Goal: Transaction & Acquisition: Download file/media

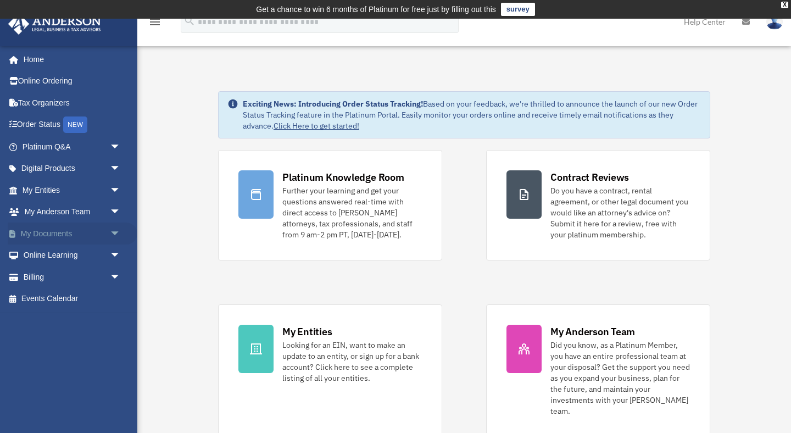
click at [73, 239] on link "My Documents arrow_drop_down" at bounding box center [73, 234] width 130 height 22
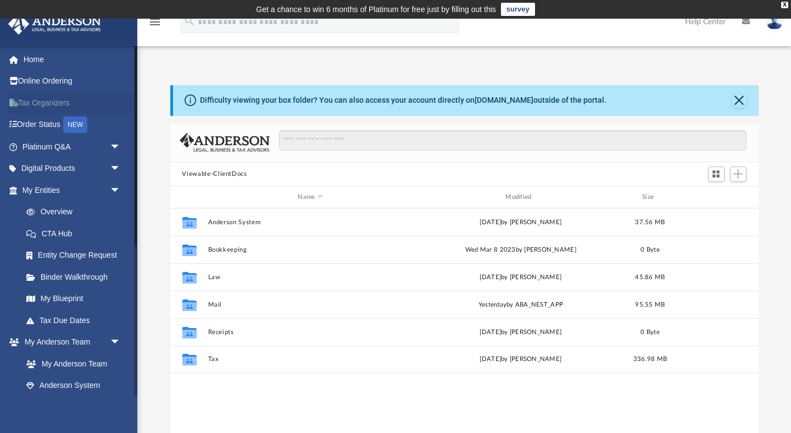
scroll to position [250, 589]
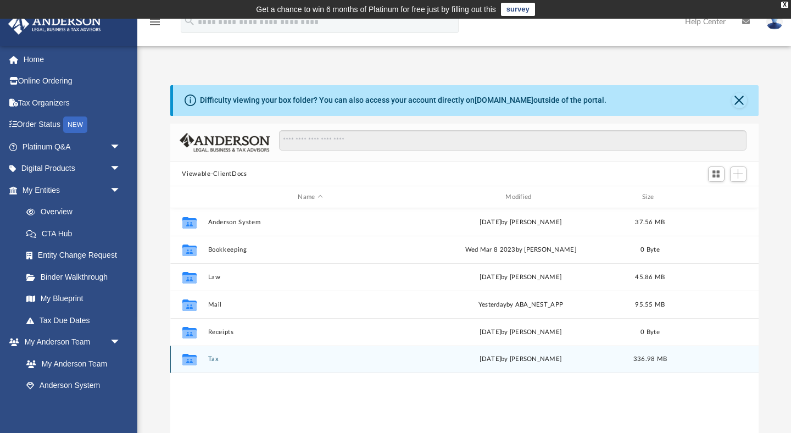
click at [214, 357] on button "Tax" at bounding box center [311, 359] width 206 height 7
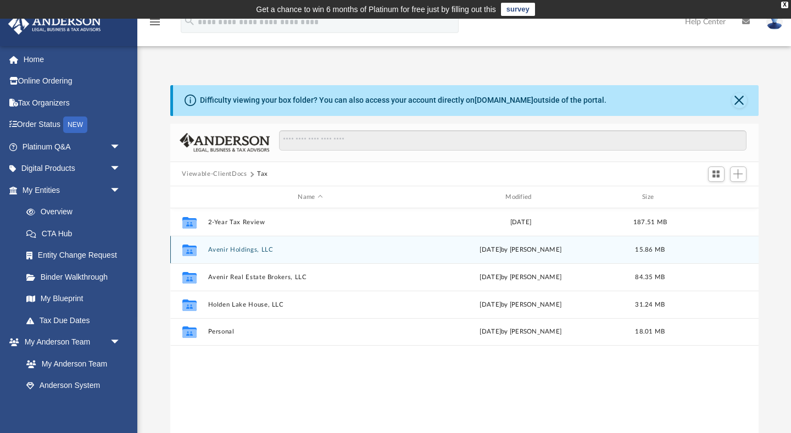
click at [236, 251] on button "Avenir Holdings, LLC" at bounding box center [311, 249] width 206 height 7
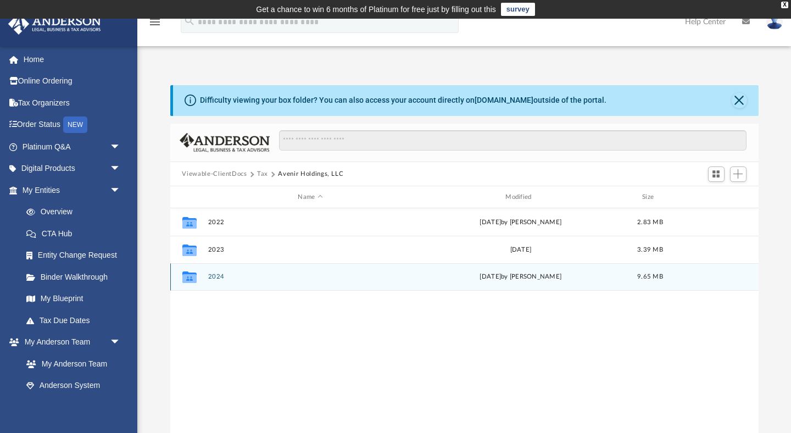
click at [217, 270] on div "Collaborated Folder 2024 Tue Sep 16 2025 by Carlane Moise 9.65 MB" at bounding box center [464, 276] width 589 height 27
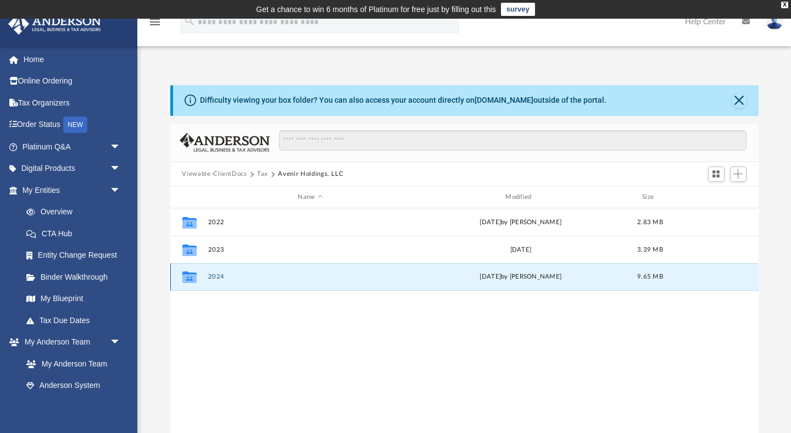
click at [217, 279] on button "2024" at bounding box center [311, 277] width 206 height 7
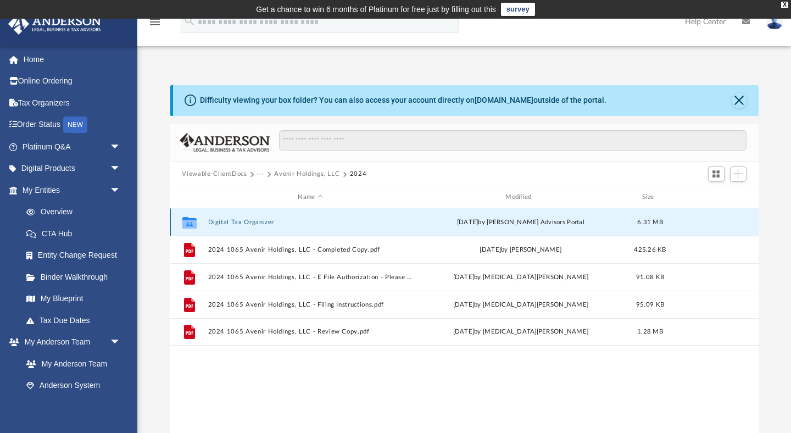
click at [236, 224] on button "Digital Tax Organizer" at bounding box center [311, 222] width 206 height 7
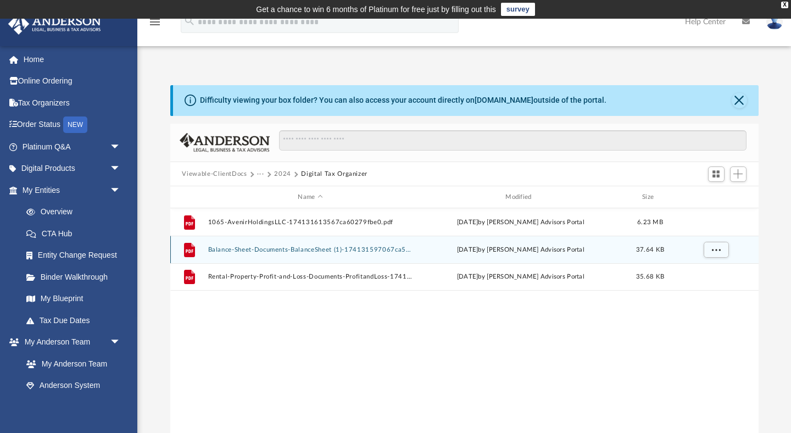
click at [303, 246] on button "Balance-Sheet-Documents-BalanceSheet (1)-174131597067ca5f8245c0d.pdf" at bounding box center [311, 249] width 206 height 7
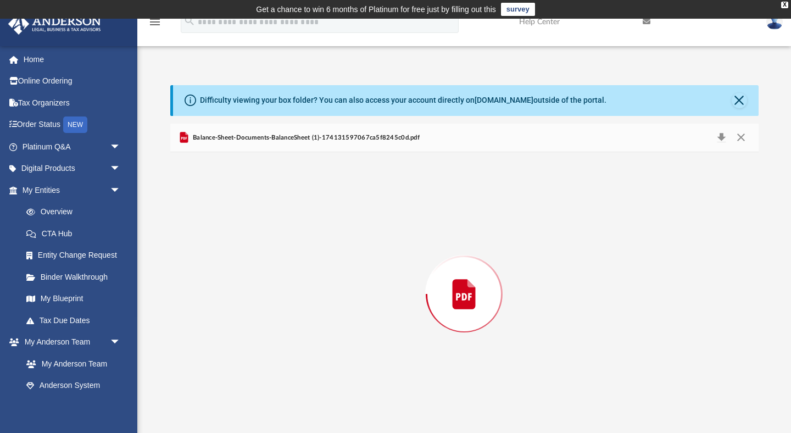
scroll to position [3, 0]
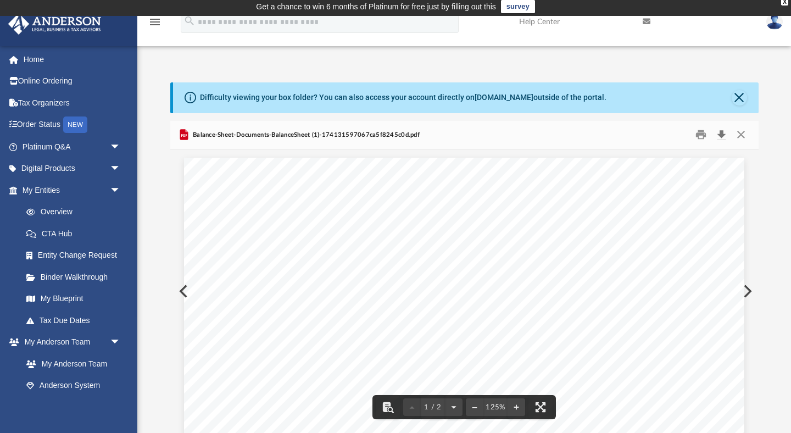
click at [724, 132] on button "Download" at bounding box center [722, 134] width 20 height 17
click at [738, 132] on button "Close" at bounding box center [742, 134] width 20 height 17
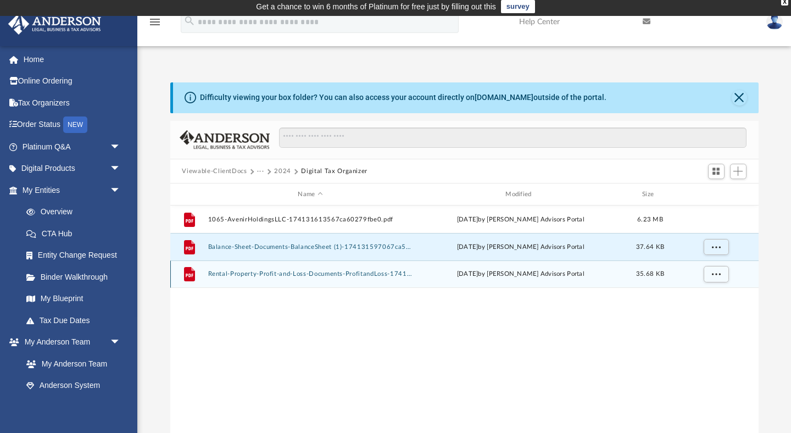
click at [330, 274] on button "Rental-Property-Profit-and-Loss-Documents-ProfitandLoss-174131564967ca5e41e0d15…" at bounding box center [311, 274] width 206 height 7
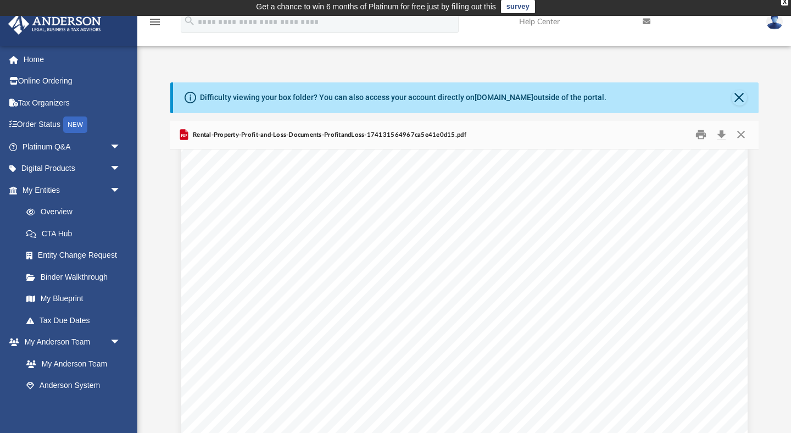
scroll to position [0, 0]
click at [724, 134] on button "Download" at bounding box center [722, 134] width 20 height 17
click at [746, 133] on button "Close" at bounding box center [742, 134] width 20 height 17
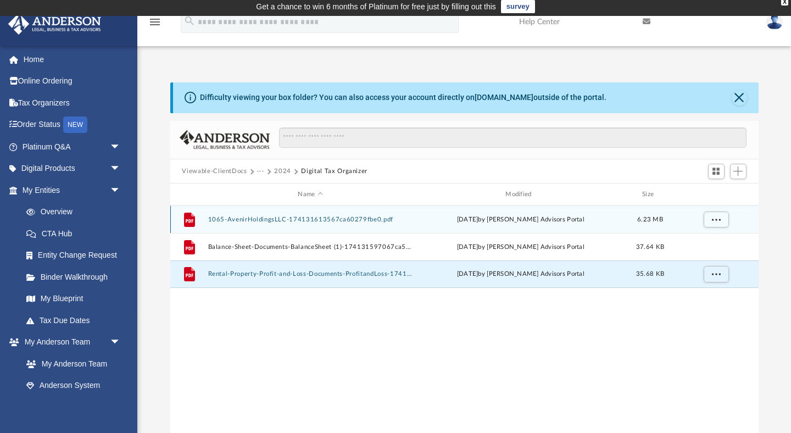
click at [351, 216] on button "1065-AvenirHoldingsLLC-174131613567ca60279fbe0.pdf" at bounding box center [311, 219] width 206 height 7
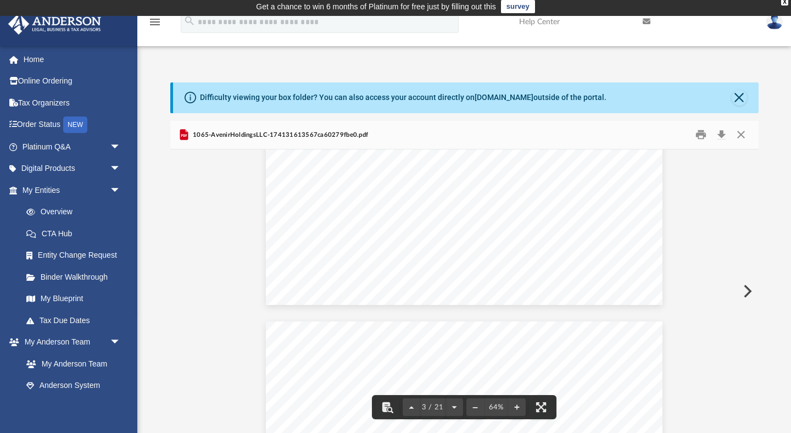
scroll to position [734, 0]
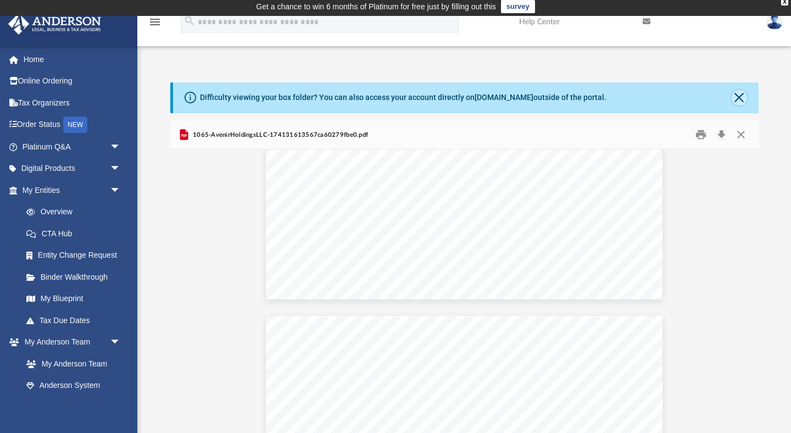
click at [738, 92] on button "Close" at bounding box center [739, 97] width 15 height 15
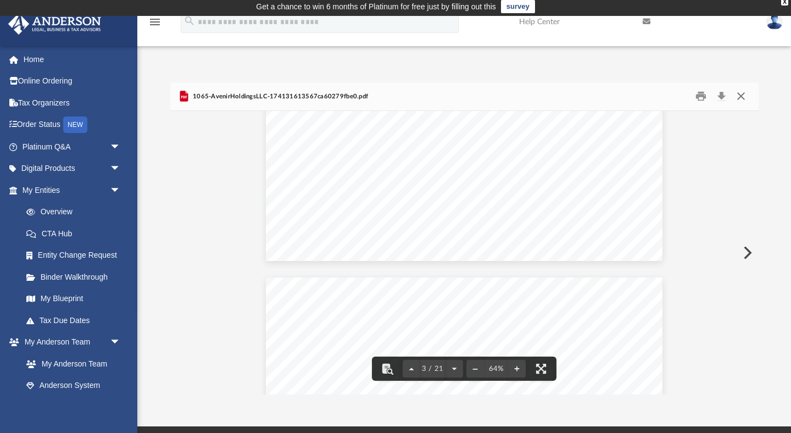
click at [747, 97] on button "Close" at bounding box center [742, 96] width 20 height 17
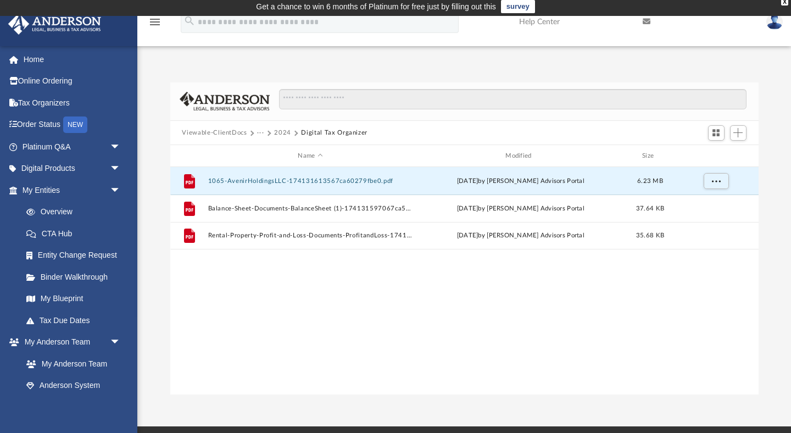
click at [282, 134] on button "2024" at bounding box center [282, 133] width 17 height 10
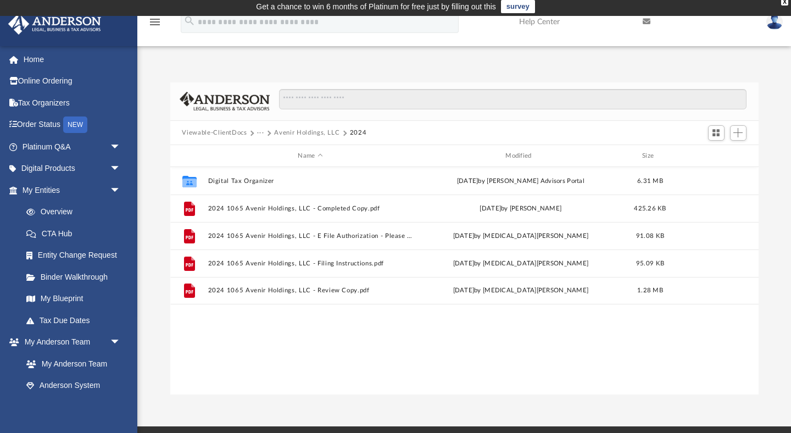
click at [296, 130] on button "Avenir Holdings, LLC" at bounding box center [306, 133] width 65 height 10
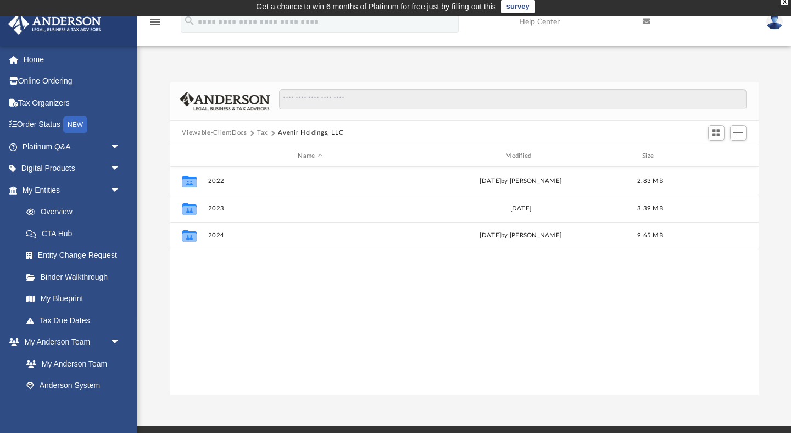
click at [258, 134] on button "Tax" at bounding box center [262, 133] width 11 height 10
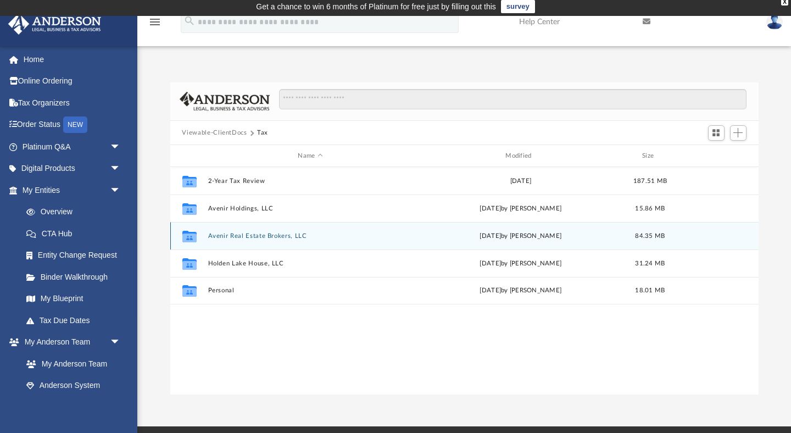
click at [230, 236] on button "Avenir Real Estate Brokers, LLC" at bounding box center [311, 235] width 206 height 7
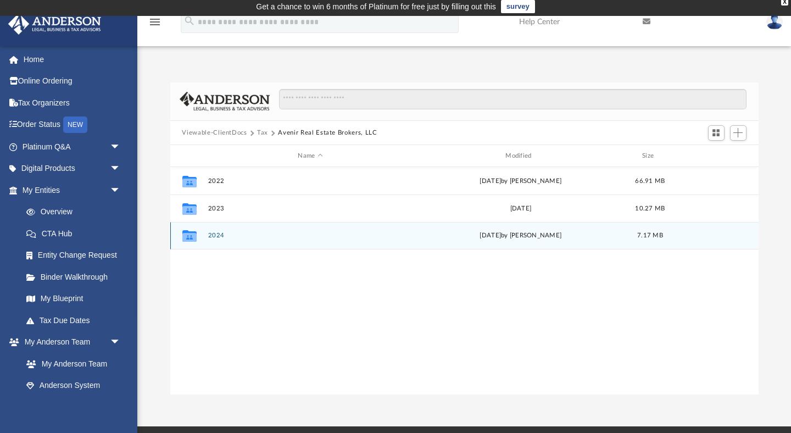
click at [215, 233] on button "2024" at bounding box center [311, 235] width 206 height 7
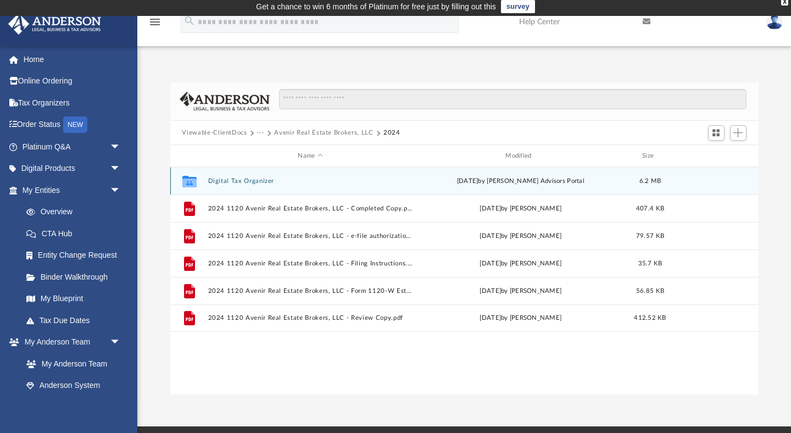
click at [266, 179] on button "Digital Tax Organizer" at bounding box center [311, 181] width 206 height 7
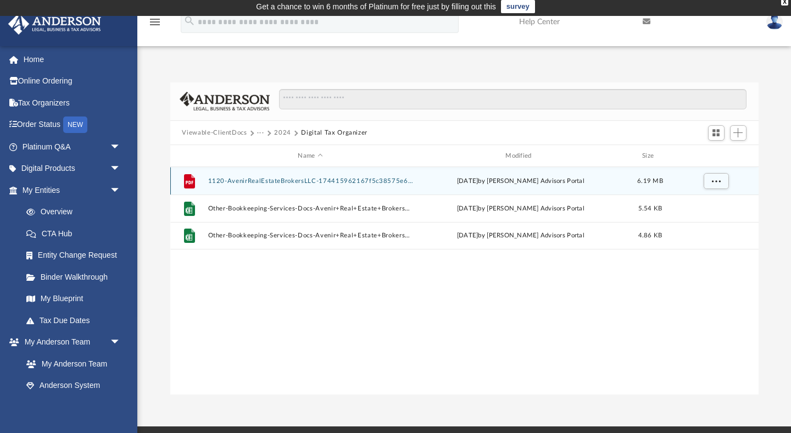
click at [266, 179] on button "1120-AvenirRealEstateBrokersLLC-174415962167f5c38575e63.pdf" at bounding box center [311, 181] width 206 height 7
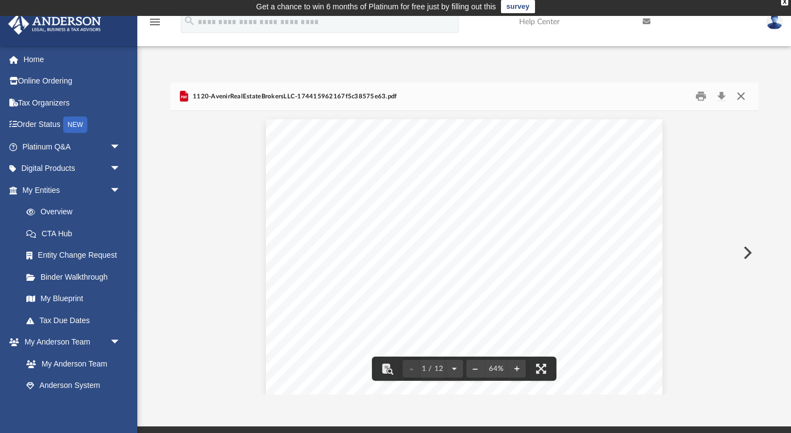
click at [745, 99] on button "Close" at bounding box center [742, 96] width 20 height 17
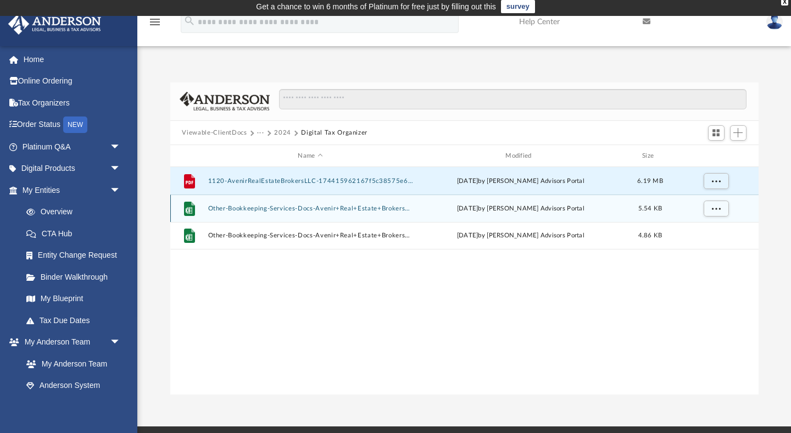
click at [339, 209] on button "Other-Bookkeeping-Services-Docs-Avenir+Real+Estate+Brokers+LLC_Balance+Sheet-17…" at bounding box center [311, 208] width 206 height 7
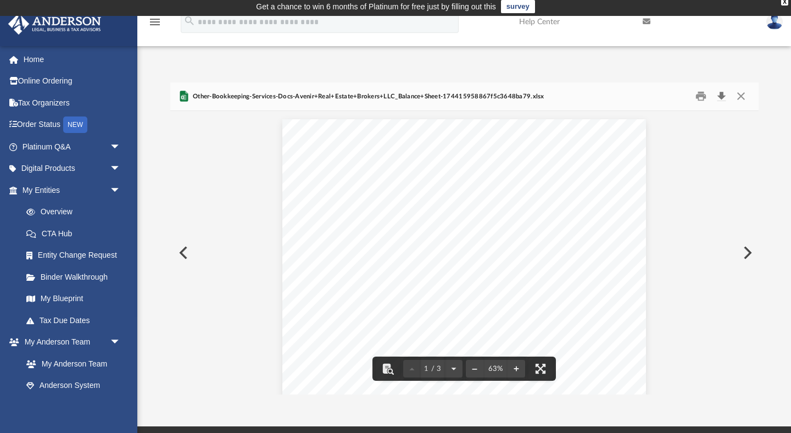
click at [724, 97] on button "Download" at bounding box center [722, 96] width 20 height 17
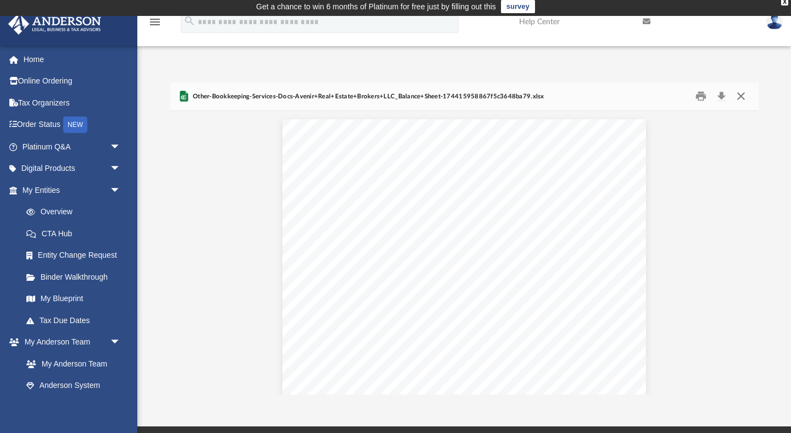
click at [743, 88] on button "Close" at bounding box center [742, 96] width 20 height 17
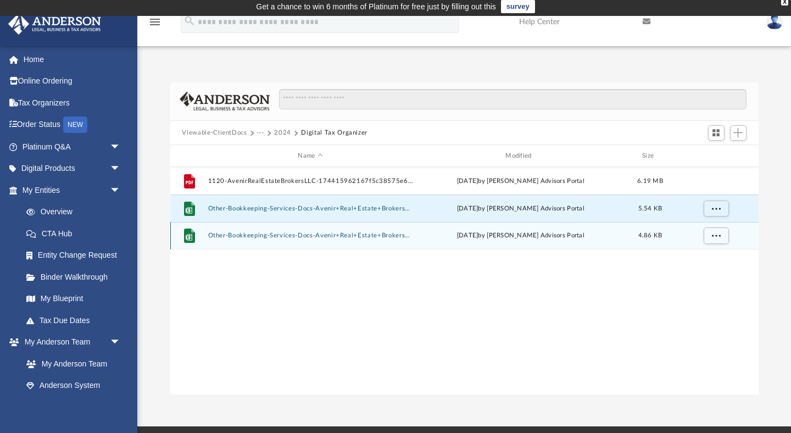
click at [318, 239] on div "File Other-Bookkeeping-Services-Docs-Avenir+Real+Estate+Brokers+LLC_Profit+and+…" at bounding box center [464, 235] width 589 height 27
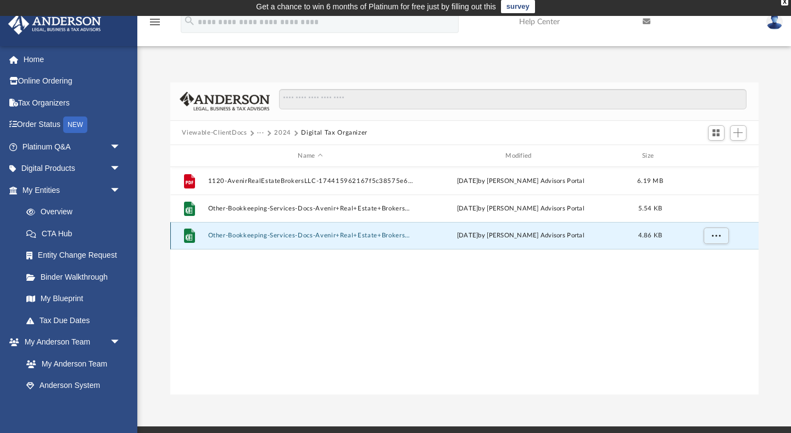
click at [314, 235] on button "Other-Bookkeeping-Services-Docs-Avenir+Real+Estate+Brokers+LLC_Profit+and+Loss-…" at bounding box center [311, 235] width 206 height 7
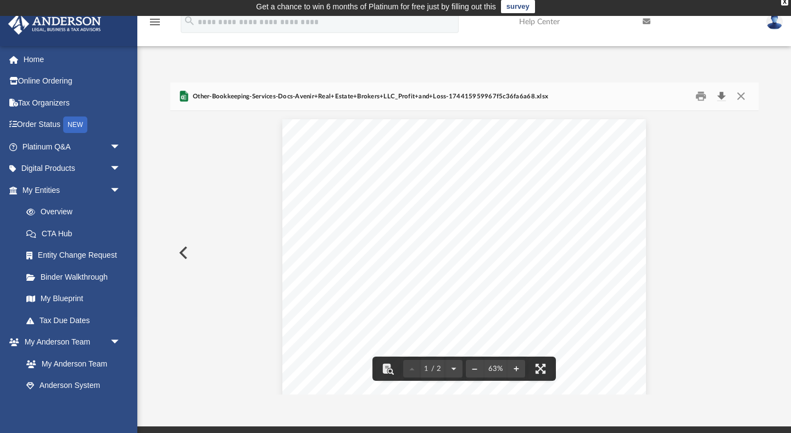
click at [716, 95] on button "Download" at bounding box center [722, 96] width 20 height 17
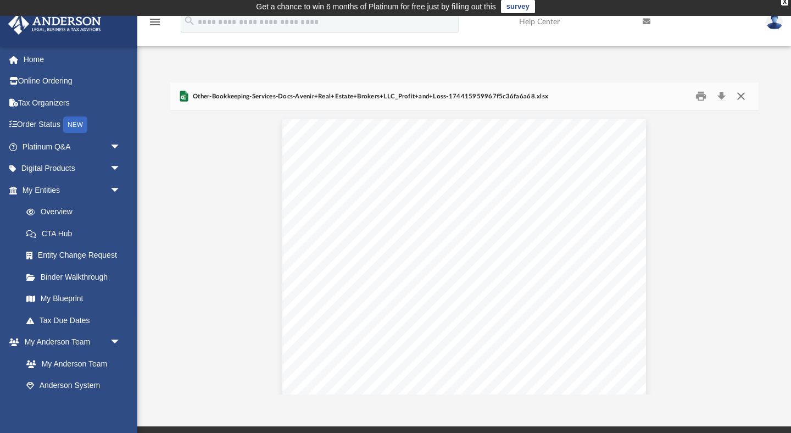
click at [740, 102] on button "Close" at bounding box center [742, 96] width 20 height 17
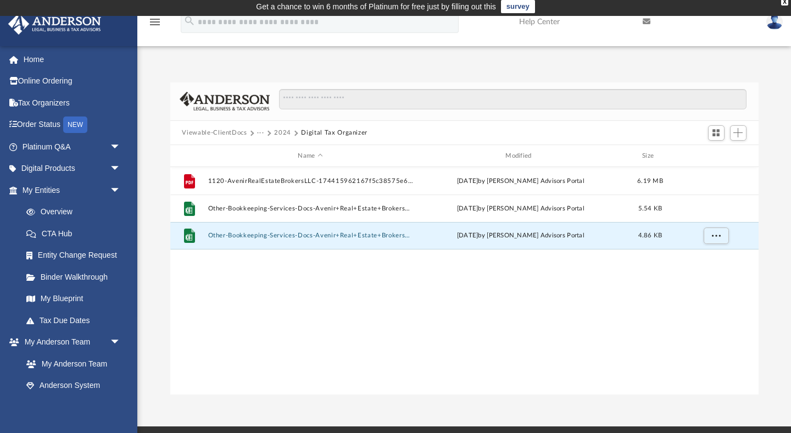
click at [260, 135] on button "···" at bounding box center [260, 133] width 7 height 10
click at [283, 168] on li "Avenir Real Estate Brokers, LLC" at bounding box center [310, 169] width 95 height 12
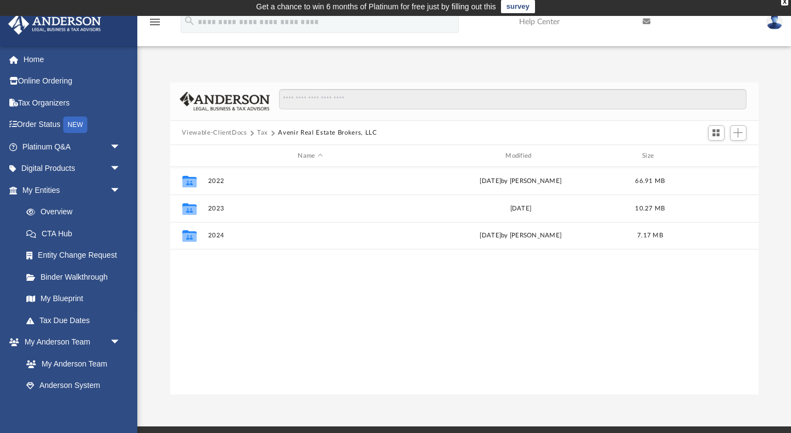
click at [260, 135] on button "Tax" at bounding box center [262, 133] width 11 height 10
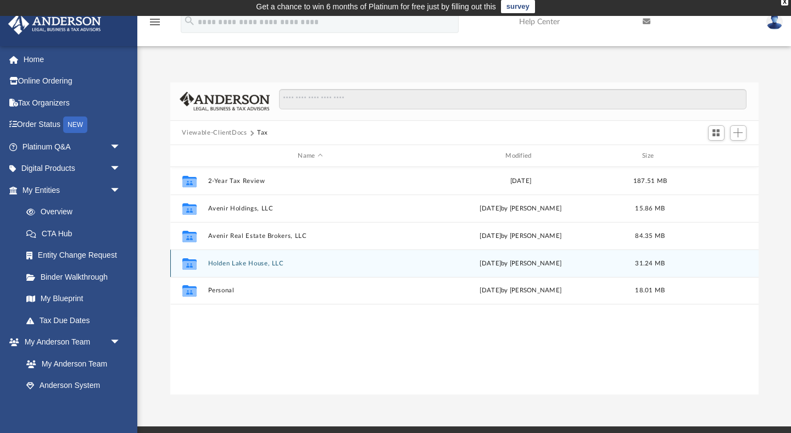
click at [223, 262] on button "Holden Lake House, LLC" at bounding box center [311, 263] width 206 height 7
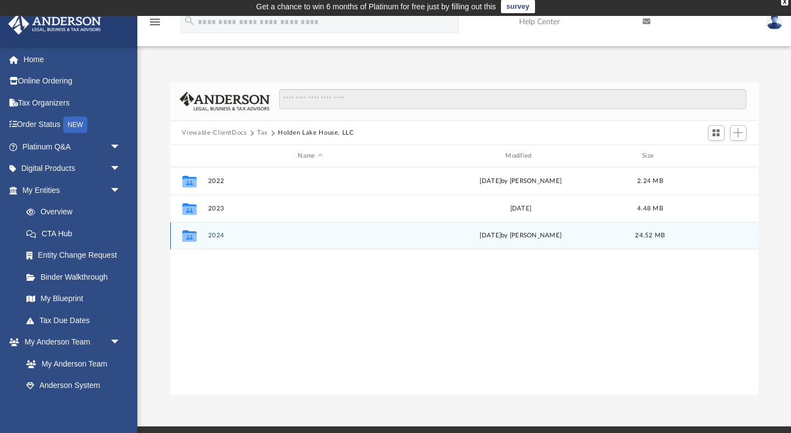
click at [218, 239] on div "Collaborated Folder 2024 Wed Aug 6 2025 by Alex Price 24.52 MB" at bounding box center [464, 235] width 589 height 27
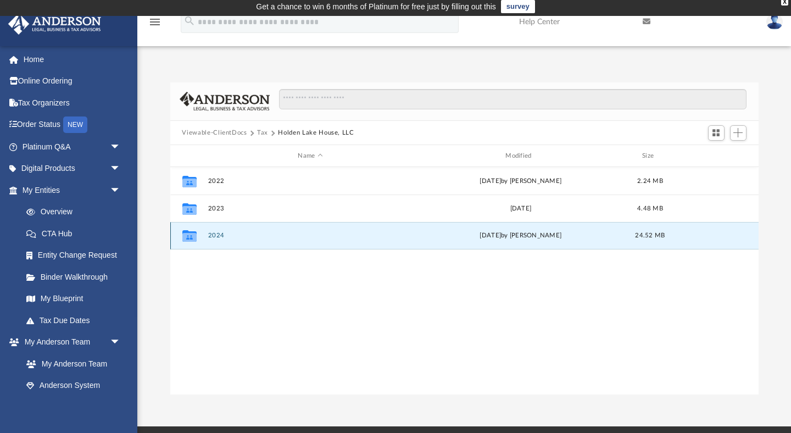
click at [218, 237] on button "2024" at bounding box center [311, 235] width 206 height 7
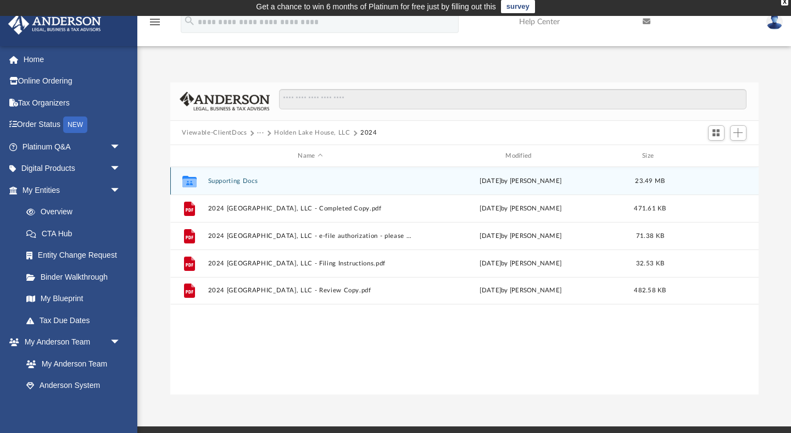
click at [249, 175] on div "Collaborated Folder Supporting Docs Fri May 30 2025 by Schamir Belhomme 23.49 MB" at bounding box center [464, 180] width 589 height 27
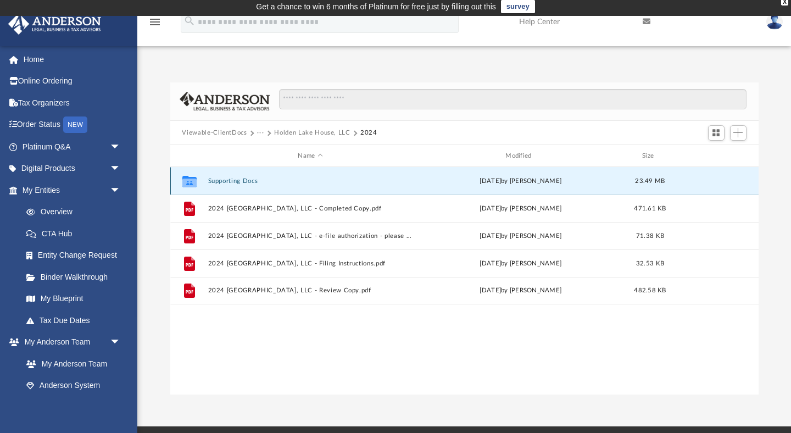
click at [245, 182] on button "Supporting Docs" at bounding box center [311, 181] width 206 height 7
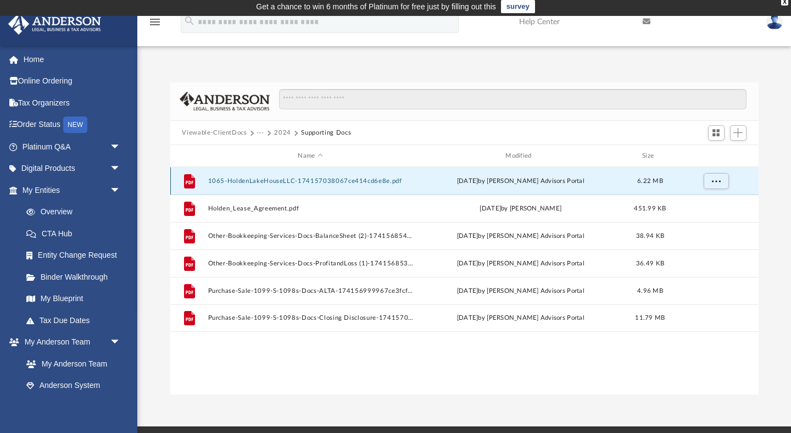
click at [267, 178] on button "1065-HoldenLakeHouseLLC-174157038067ce414cd6e8e.pdf" at bounding box center [311, 181] width 206 height 7
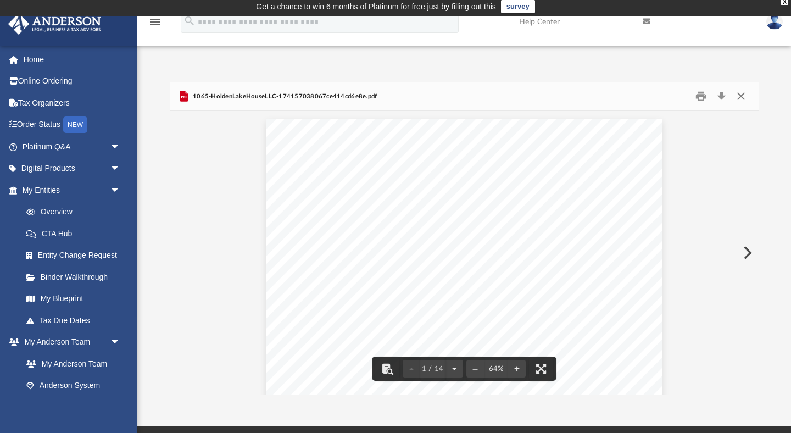
click at [743, 96] on button "Close" at bounding box center [742, 96] width 20 height 17
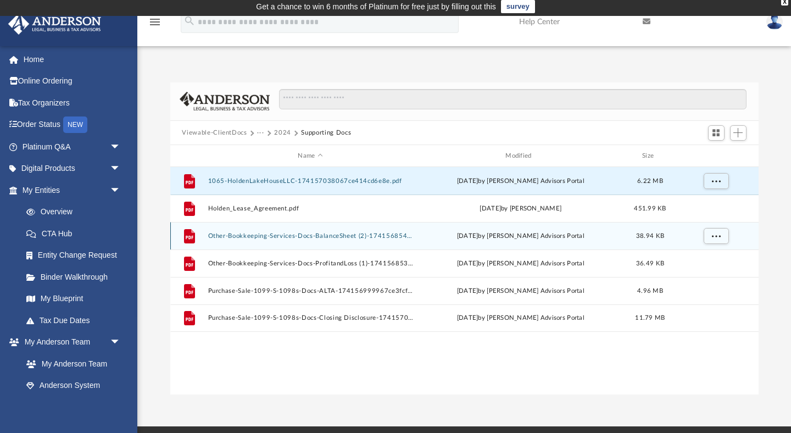
click at [311, 241] on div "File Other-Bookkeeping-Services-Docs-BalanceSheet (2)-174156854567ce3a214a1d3.p…" at bounding box center [464, 235] width 589 height 27
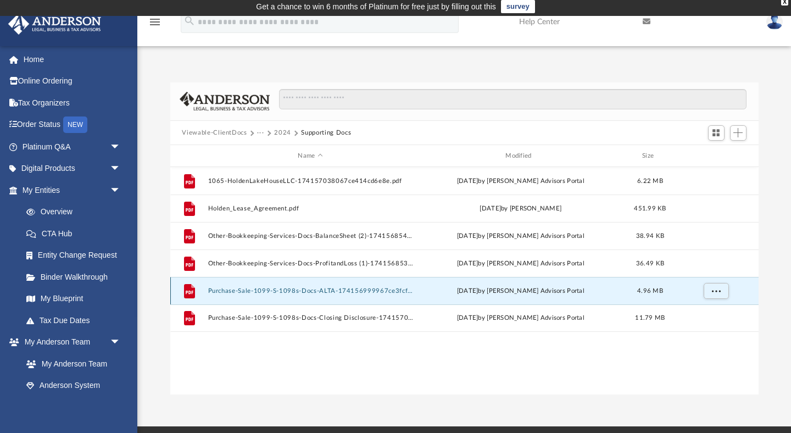
click at [311, 292] on button "Purchase-Sale-1099-S-1098s-Docs-ALTA-174156999967ce3fcfd85c3.pdf" at bounding box center [311, 290] width 206 height 7
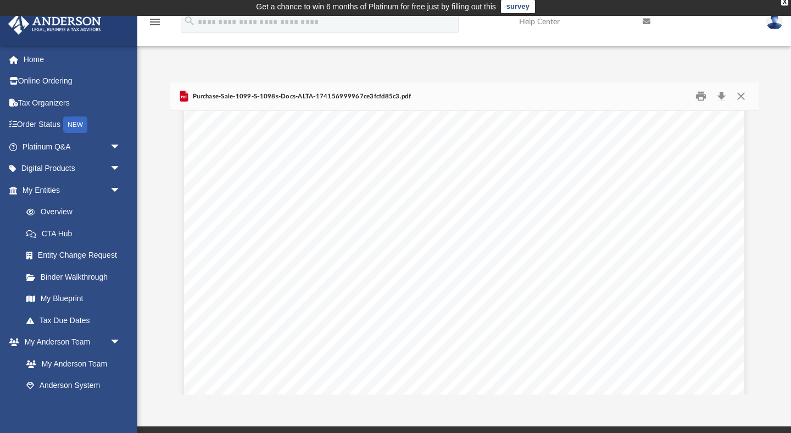
scroll to position [225, 0]
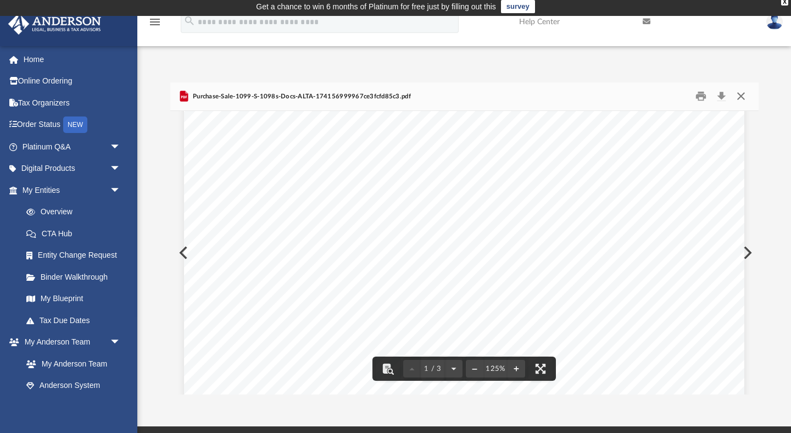
click at [741, 95] on button "Close" at bounding box center [742, 96] width 20 height 17
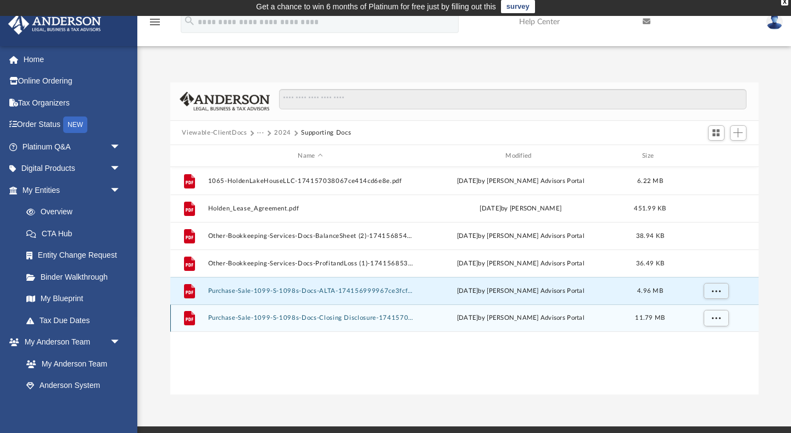
click at [342, 315] on button "Purchase-Sale-1099-S-1098s-Docs-Closing Disclosure-174157029567ce40f706923.pdf" at bounding box center [311, 318] width 206 height 7
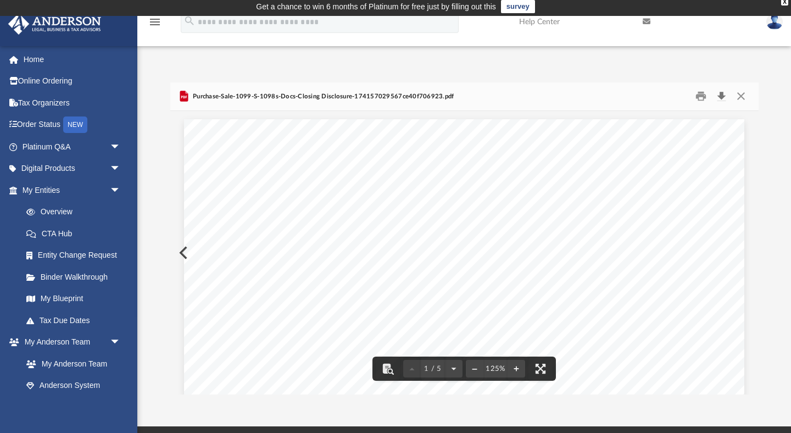
click at [719, 91] on button "Download" at bounding box center [722, 96] width 20 height 17
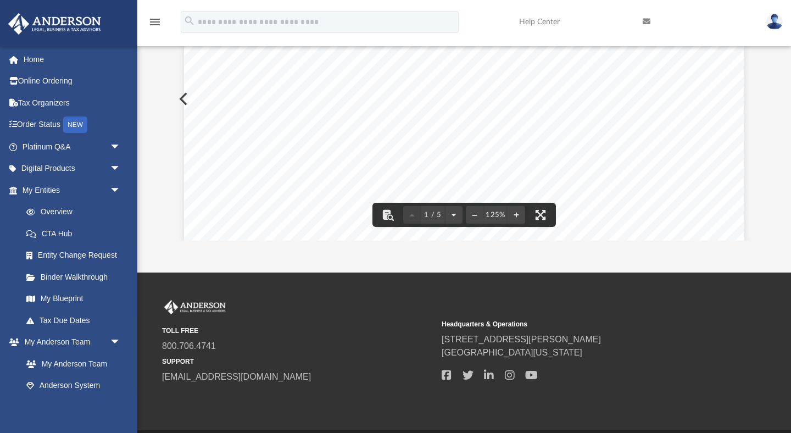
scroll to position [0, 0]
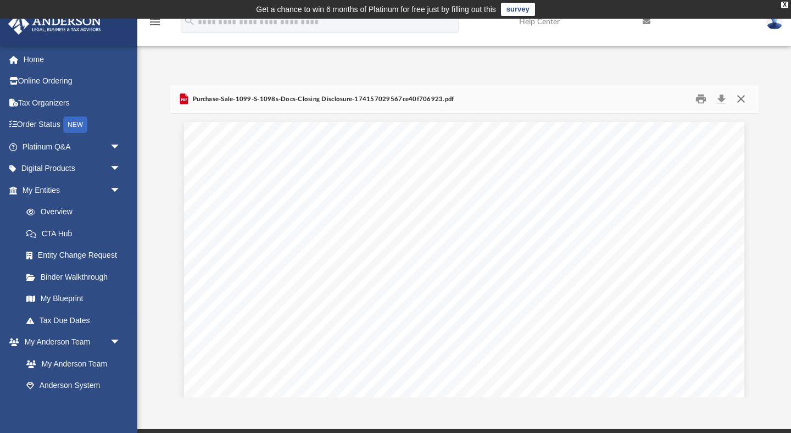
click at [742, 101] on button "Close" at bounding box center [742, 99] width 20 height 17
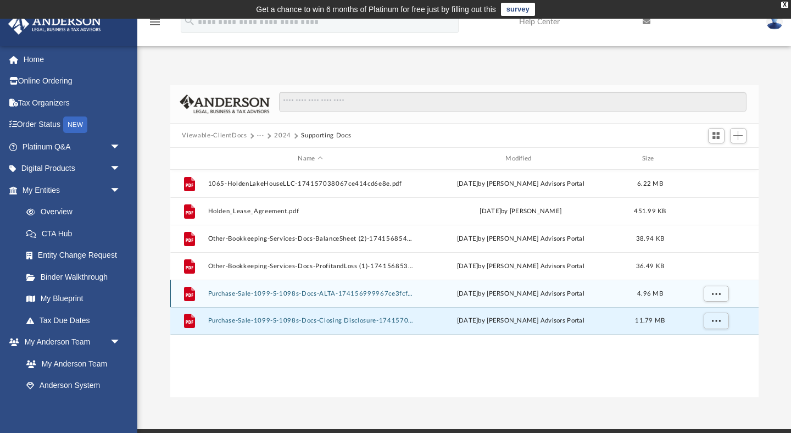
click at [353, 292] on button "Purchase-Sale-1099-S-1098s-Docs-ALTA-174156999967ce3fcfd85c3.pdf" at bounding box center [311, 293] width 206 height 7
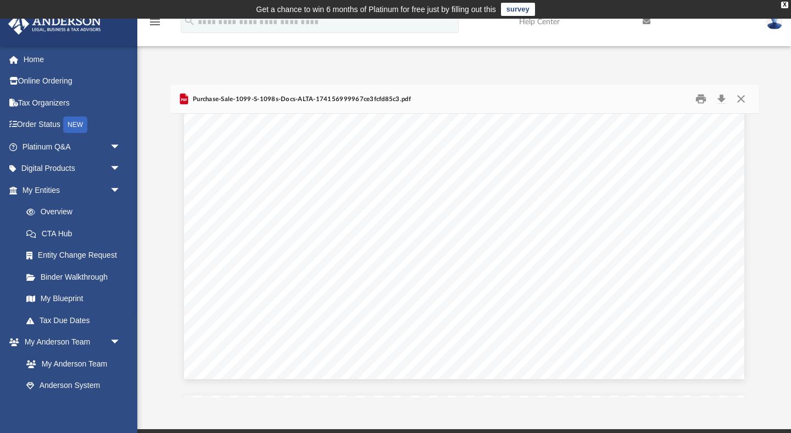
scroll to position [314, 0]
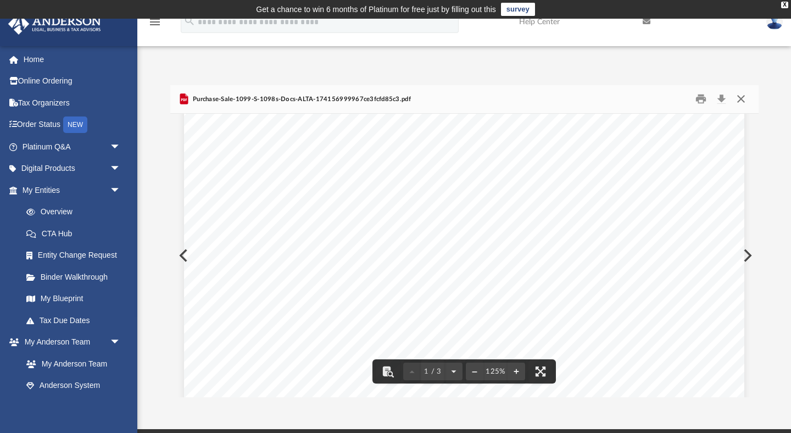
click at [739, 101] on button "Close" at bounding box center [742, 99] width 20 height 17
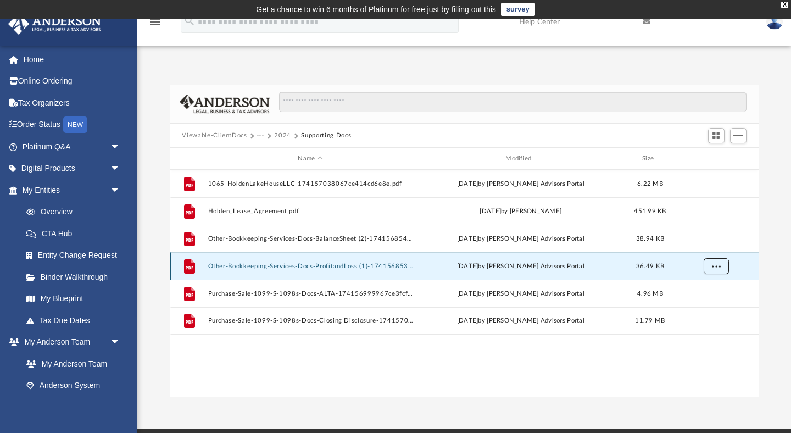
click at [716, 263] on span "More options" at bounding box center [716, 266] width 9 height 6
click at [710, 305] on li "Download" at bounding box center [706, 306] width 32 height 12
click at [716, 267] on span "More options" at bounding box center [716, 266] width 9 height 6
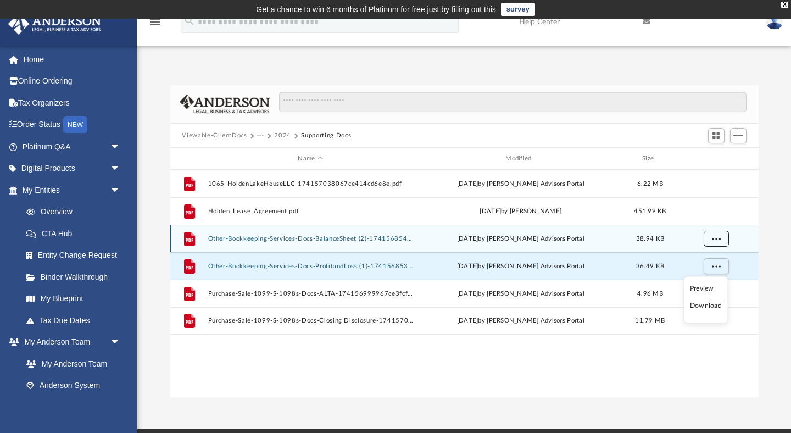
click at [708, 243] on button "More options" at bounding box center [716, 239] width 25 height 16
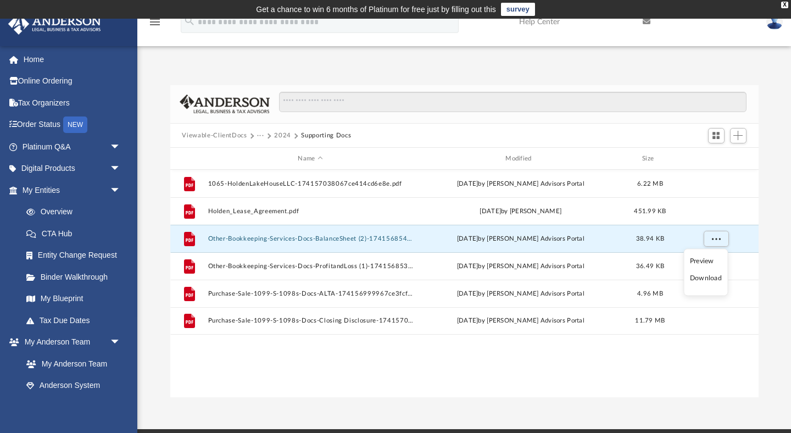
click at [715, 278] on li "Download" at bounding box center [706, 279] width 32 height 12
